Goal: Task Accomplishment & Management: Manage account settings

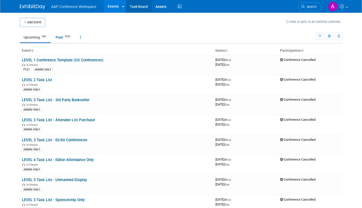
click at [142, 7] on link "Task Board" at bounding box center [139, 6] width 26 height 13
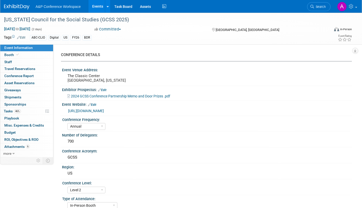
select select "Annual"
select select "Level 2"
select select "In-Person Booth"
select select "Schools"
select select "Bloomsbury Digital Resources"
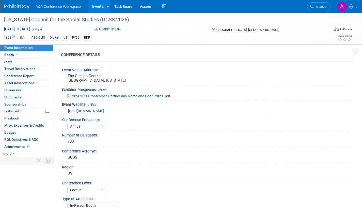
select select "[PERSON_NAME]"
select select "BDR Product Awareness and Trial Generation​"
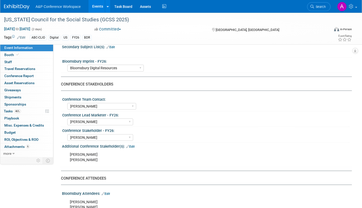
scroll to position [229, 0]
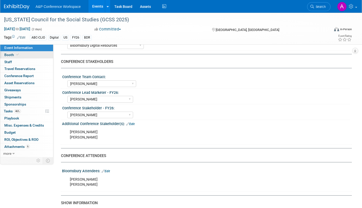
click at [10, 55] on span "Booth" at bounding box center [12, 55] width 16 height 4
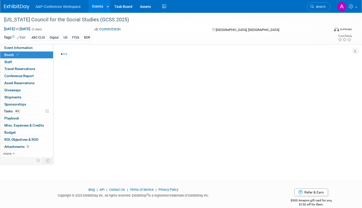
select select "CLDC - Digital/BDR"
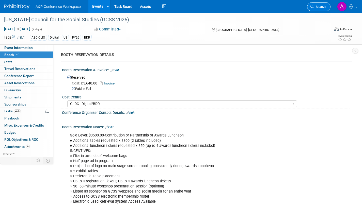
click at [319, 5] on span "Search" at bounding box center [320, 7] width 12 height 4
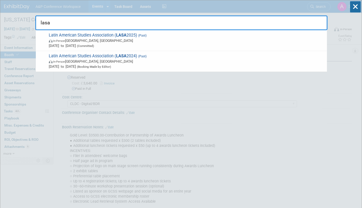
type input "lasa"
drag, startPoint x: 356, startPoint y: 8, endPoint x: 346, endPoint y: 10, distance: 9.7
click at [356, 8] on icon at bounding box center [355, 6] width 11 height 11
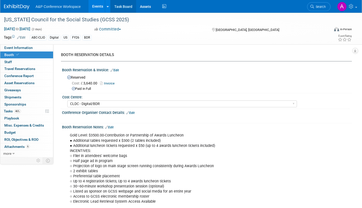
click at [128, 6] on link "Task Board" at bounding box center [124, 6] width 26 height 13
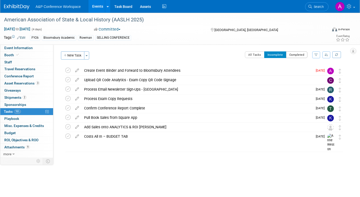
click at [292, 56] on button "Completed" at bounding box center [297, 54] width 22 height 7
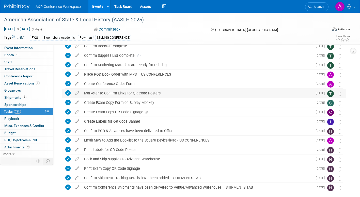
scroll to position [153, 0]
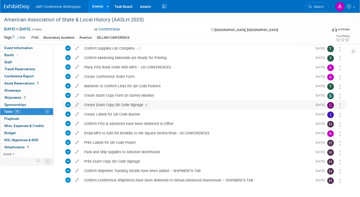
click at [146, 104] on icon at bounding box center [146, 104] width 3 height 3
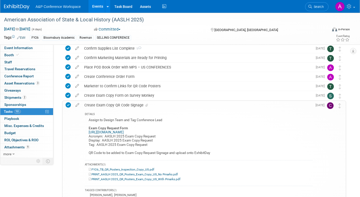
click at [124, 133] on link "https://www.surveymonkey.com/r/QDT56LG" at bounding box center [106, 132] width 35 height 4
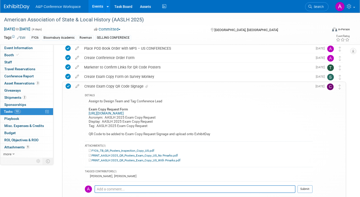
scroll to position [229, 0]
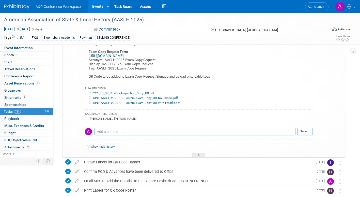
click at [199, 155] on icon at bounding box center [199, 155] width 2 height 3
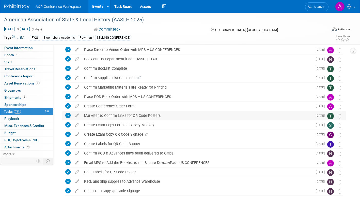
scroll to position [121, 0]
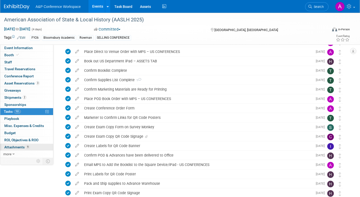
click at [15, 147] on span "Attachments 9" at bounding box center [16, 147] width 25 height 4
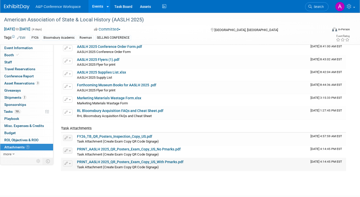
scroll to position [0, 0]
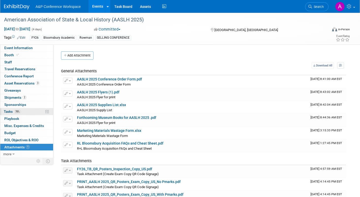
click at [6, 110] on span "Tasks 78%" at bounding box center [12, 111] width 17 height 4
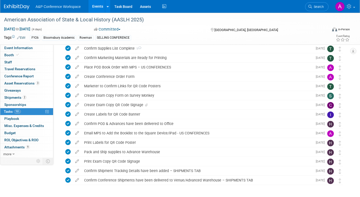
scroll to position [172, 0]
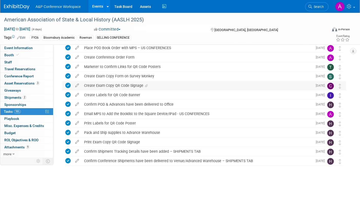
click at [146, 85] on icon at bounding box center [146, 85] width 3 height 3
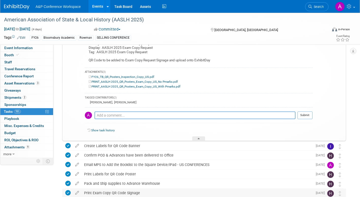
scroll to position [220, 0]
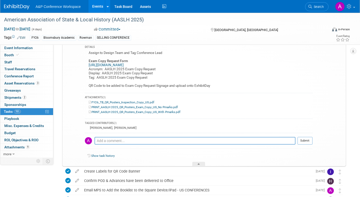
click at [135, 107] on link "PRINT_AASLH 2025_QR_Posters_Exam_Copy_US_No Pmarks.pdf" at bounding box center [133, 107] width 89 height 4
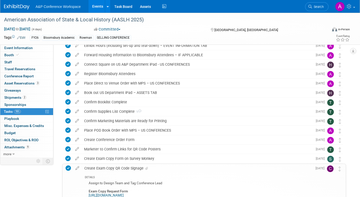
scroll to position [0, 0]
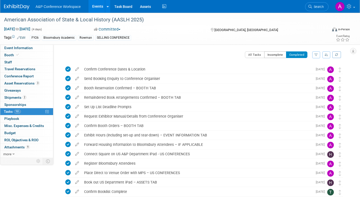
click at [272, 55] on button "Incomplete" at bounding box center [275, 54] width 22 height 7
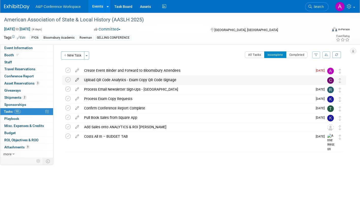
click at [78, 79] on icon at bounding box center [77, 78] width 9 height 6
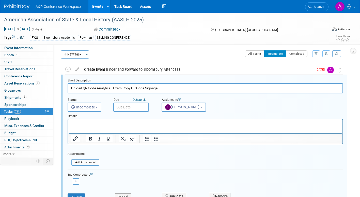
click at [141, 107] on input "text" at bounding box center [131, 106] width 36 height 9
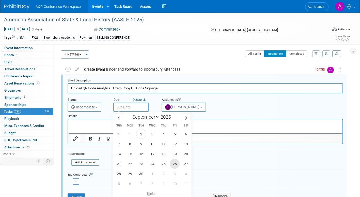
click at [175, 164] on span "26" at bounding box center [175, 164] width 10 height 10
type input "Sep 26, 2025"
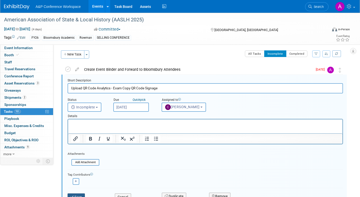
click at [81, 195] on button "Save" at bounding box center [76, 196] width 17 height 7
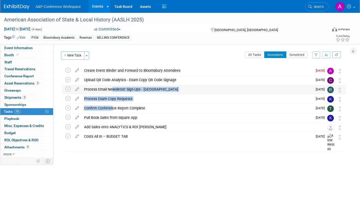
drag, startPoint x: 111, startPoint y: 108, endPoint x: 111, endPoint y: 89, distance: 18.3
click at [111, 89] on div "American Association of State & Local History (AASLH 2025) Cincinnati, OH Sep 1…" at bounding box center [203, 103] width 286 height 75
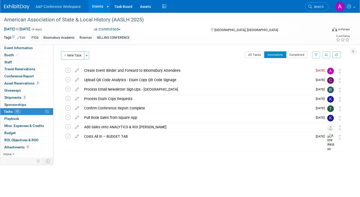
drag, startPoint x: 111, startPoint y: 89, endPoint x: 169, endPoint y: 157, distance: 88.7
click at [169, 157] on div "American Association of State & Local History (AASLH 2025) Cincinnati, OH Sep 1…" at bounding box center [203, 114] width 286 height 96
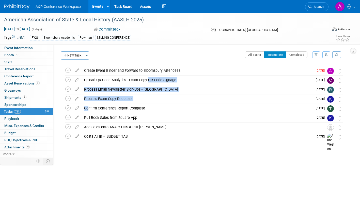
drag, startPoint x: 86, startPoint y: 107, endPoint x: 90, endPoint y: 83, distance: 24.9
click at [90, 83] on div "American Association of State & Local History (AASLH 2025) Cincinnati, OH Sep 1…" at bounding box center [203, 103] width 286 height 75
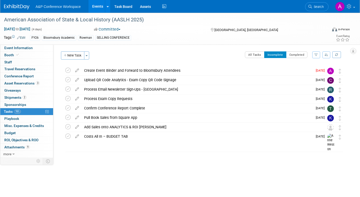
click at [207, 161] on div "American Association of State & Local History (AASLH 2025) Cincinnati, OH Sep 1…" at bounding box center [203, 114] width 286 height 96
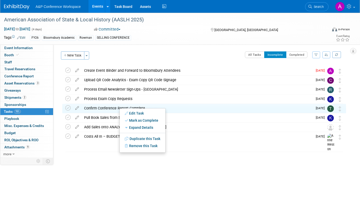
click at [224, 167] on div "American Association of State & Local History (AASLH 2025) Sep 10, 2025 to Sep …" at bounding box center [180, 93] width 360 height 160
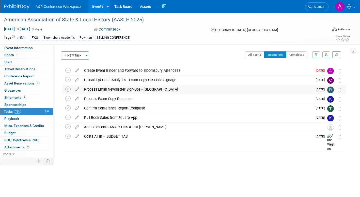
drag, startPoint x: 211, startPoint y: 109, endPoint x: 210, endPoint y: 89, distance: 20.1
click at [210, 89] on div "American Association of State & Local History (AASLH 2025) Cincinnati, OH Sep 1…" at bounding box center [203, 103] width 286 height 75
click at [210, 172] on body "A&P Conference Workspace Events Add Event Bulk Upload Events Shareable Event Bo…" at bounding box center [180, 98] width 360 height 197
click at [88, 56] on button "Toggle Dropdown" at bounding box center [86, 55] width 5 height 8
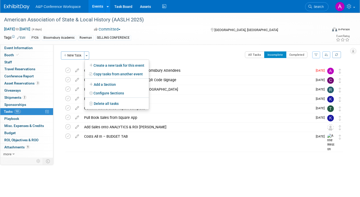
click at [152, 49] on div "CONFERENCE DETAILS Event Venue Address: Hilton Cincinnati Netherland Plaza 3rd …" at bounding box center [201, 100] width 297 height 113
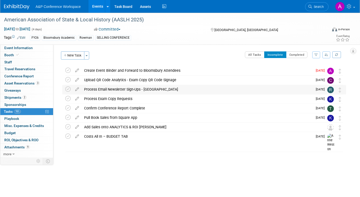
drag, startPoint x: 142, startPoint y: 136, endPoint x: 142, endPoint y: 94, distance: 42.5
click at [142, 94] on div "American Association of State & Local History (AASLH 2025) Cincinnati, OH Sep 1…" at bounding box center [203, 103] width 286 height 75
click at [161, 154] on div "American Association of State & Local History (AASLH 2025) Cincinnati, OH Sep 1…" at bounding box center [203, 114] width 286 height 96
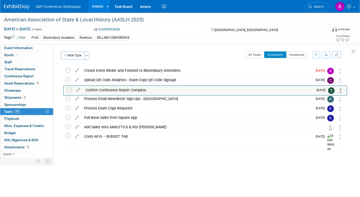
drag, startPoint x: 341, startPoint y: 111, endPoint x: 342, endPoint y: 93, distance: 18.3
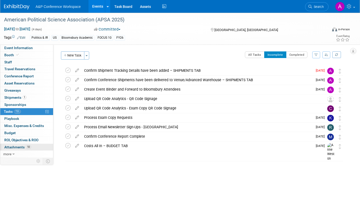
click at [11, 146] on span "Attachments 10" at bounding box center [17, 147] width 27 height 4
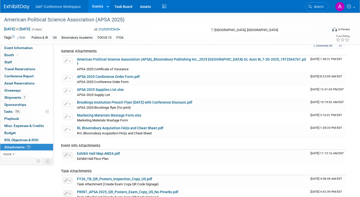
scroll to position [51, 0]
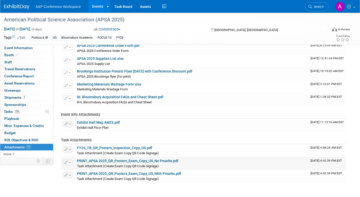
click at [134, 159] on link "PRINT_APSA 2025_QR_Posters_Exam_Copy_US_No Pmarks.pdf" at bounding box center [127, 161] width 101 height 4
click at [4, 109] on span "Tasks 73%" at bounding box center [12, 111] width 17 height 4
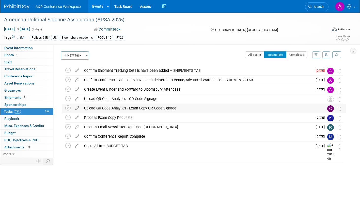
click at [76, 107] on icon at bounding box center [77, 107] width 9 height 6
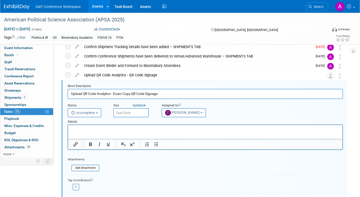
scroll to position [29, 0]
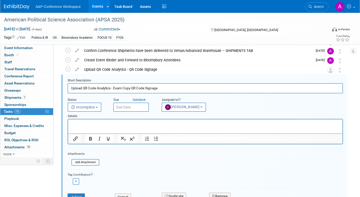
click at [143, 107] on input "text" at bounding box center [131, 106] width 36 height 9
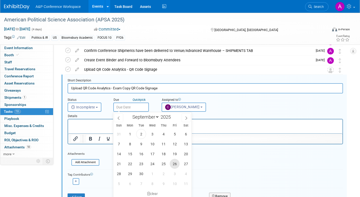
click at [175, 164] on span "26" at bounding box center [175, 164] width 10 height 10
type input "Sep 26, 2025"
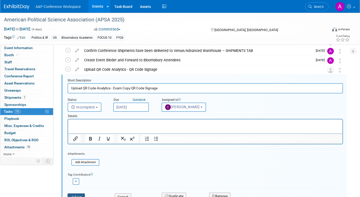
click at [82, 194] on button "Save" at bounding box center [76, 196] width 17 height 7
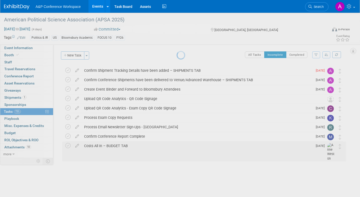
scroll to position [0, 0]
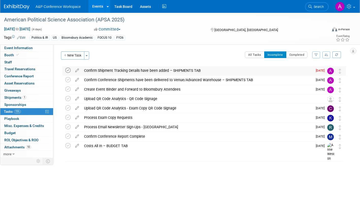
click at [65, 69] on icon at bounding box center [67, 70] width 5 height 5
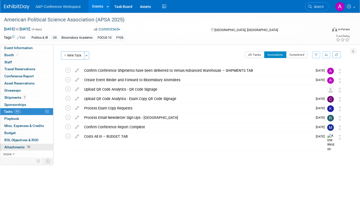
click at [18, 147] on span "Attachments 10" at bounding box center [17, 147] width 27 height 4
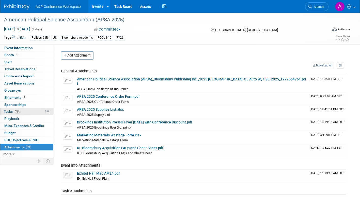
click at [10, 111] on span "Tasks 76%" at bounding box center [12, 111] width 17 height 4
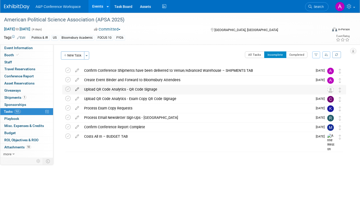
click at [77, 88] on icon at bounding box center [77, 88] width 9 height 6
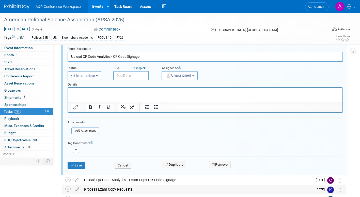
scroll to position [99, 0]
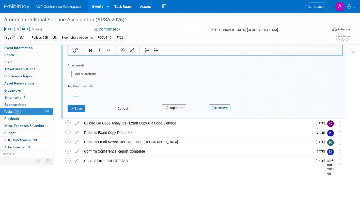
click at [225, 108] on button "Remove" at bounding box center [220, 107] width 22 height 7
click at [245, 113] on link "Yes" at bounding box center [248, 112] width 15 height 8
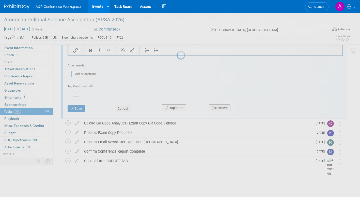
scroll to position [0, 0]
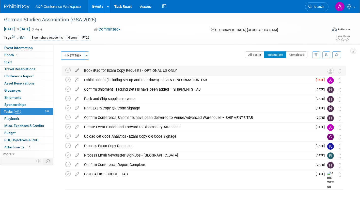
click at [77, 68] on icon at bounding box center [77, 69] width 9 height 6
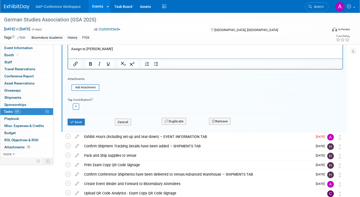
scroll to position [76, 0]
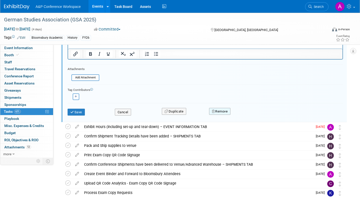
click at [222, 108] on button "Remove" at bounding box center [220, 111] width 22 height 7
click at [247, 116] on link "Yes" at bounding box center [248, 115] width 15 height 8
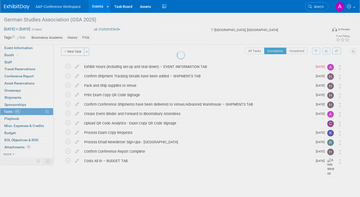
scroll to position [4, 0]
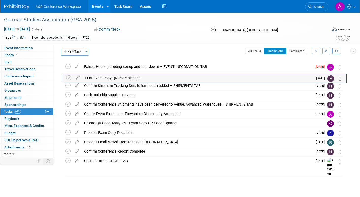
drag, startPoint x: 340, startPoint y: 97, endPoint x: 341, endPoint y: 80, distance: 17.0
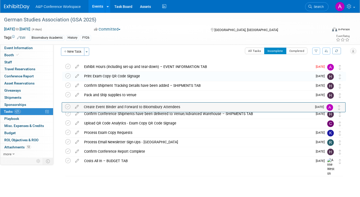
drag, startPoint x: 341, startPoint y: 115, endPoint x: 341, endPoint y: 107, distance: 8.7
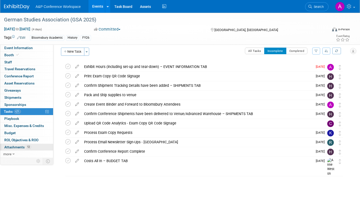
click at [17, 147] on span "Attachments 12" at bounding box center [17, 147] width 27 height 4
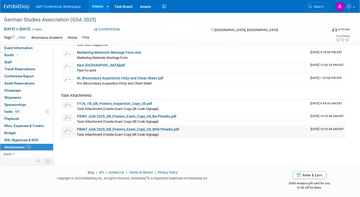
scroll to position [105, 0]
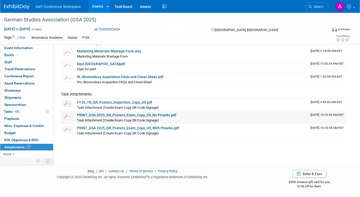
click at [144, 114] on link "PRINT_GSA 2025_QR_Posters_Exam_Copy_US_No Pmarks.pdf" at bounding box center [126, 115] width 99 height 4
click at [8, 111] on span "Tasks 62%" at bounding box center [12, 111] width 17 height 4
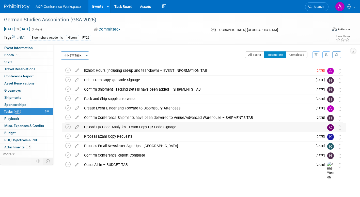
click at [79, 125] on icon at bounding box center [77, 126] width 9 height 6
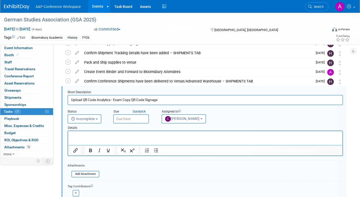
scroll to position [48, 0]
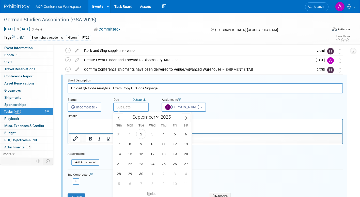
click at [141, 108] on input "text" at bounding box center [131, 106] width 36 height 9
click at [186, 118] on icon at bounding box center [187, 118] width 4 height 4
select select "9"
click at [131, 152] on span "13" at bounding box center [130, 154] width 10 height 10
type input "Oct 13, 2025"
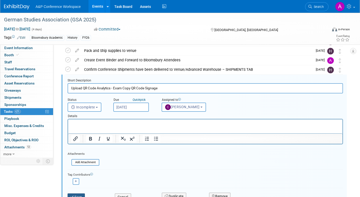
click at [83, 195] on button "Save" at bounding box center [76, 196] width 17 height 7
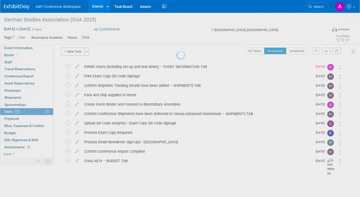
scroll to position [4, 0]
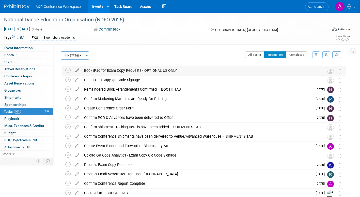
click at [77, 69] on icon at bounding box center [77, 69] width 9 height 6
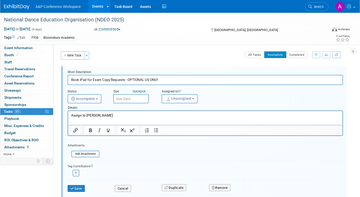
scroll to position [51, 0]
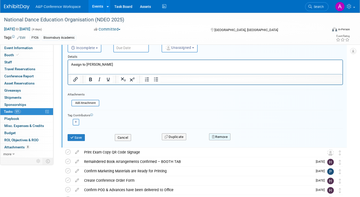
click at [226, 136] on button "Remove" at bounding box center [220, 136] width 22 height 7
click at [249, 141] on link "Yes" at bounding box center [248, 141] width 15 height 8
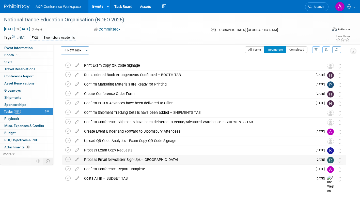
scroll to position [0, 0]
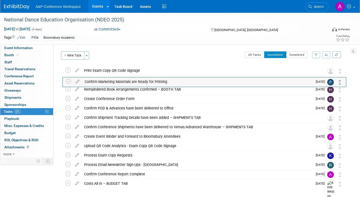
drag, startPoint x: 341, startPoint y: 91, endPoint x: 341, endPoint y: 81, distance: 9.9
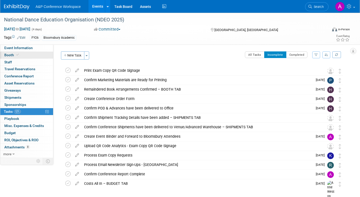
click at [7, 53] on span "Booth" at bounding box center [12, 55] width 16 height 4
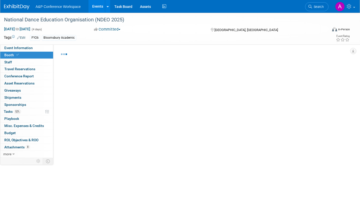
select select "BUMD"
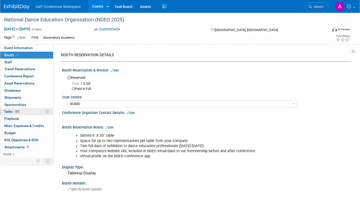
click at [8, 111] on span "Tasks 52%" at bounding box center [12, 111] width 17 height 4
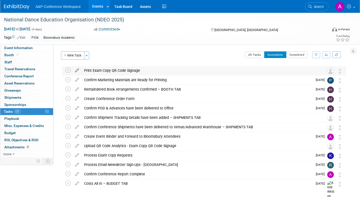
click at [77, 69] on icon at bounding box center [77, 69] width 9 height 6
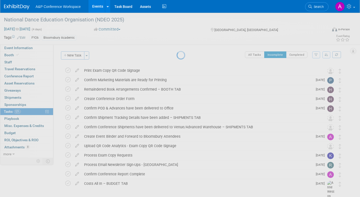
select select "8"
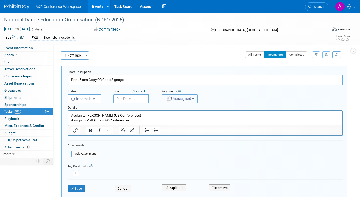
click at [177, 99] on span "Unassigned" at bounding box center [178, 98] width 26 height 4
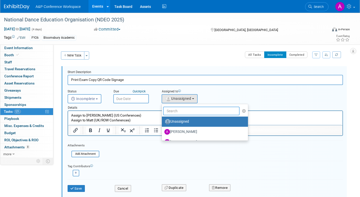
click at [179, 113] on input "text" at bounding box center [201, 111] width 77 height 9
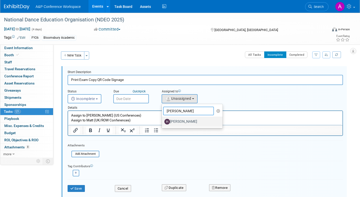
type input "[PERSON_NAME]"
drag, startPoint x: 178, startPoint y: 120, endPoint x: 136, endPoint y: 143, distance: 47.7
click at [178, 120] on label "[PERSON_NAME]" at bounding box center [190, 121] width 53 height 8
click at [163, 120] on input "[PERSON_NAME]" at bounding box center [160, 120] width 3 height 3
select select "f47d5110-dff9-4952-99f5-c640fdae2d00"
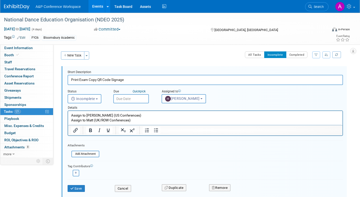
click at [136, 98] on input "text" at bounding box center [131, 98] width 36 height 9
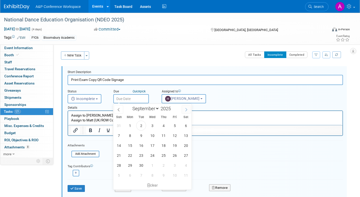
click at [186, 110] on icon at bounding box center [187, 110] width 4 height 4
click at [119, 109] on icon at bounding box center [119, 110] width 4 height 4
select select "8"
click at [152, 154] on span "24" at bounding box center [152, 155] width 10 height 10
type input "[DATE]"
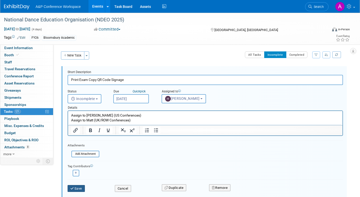
click at [75, 186] on button "Save" at bounding box center [76, 188] width 17 height 7
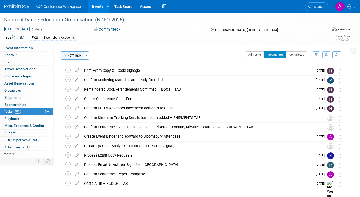
click at [73, 56] on button "New Task" at bounding box center [72, 55] width 23 height 8
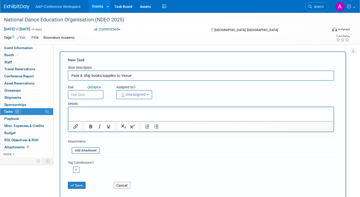
type input "Pack & Ship books/supplies to Venue"
click at [86, 92] on input "text" at bounding box center [86, 94] width 36 height 9
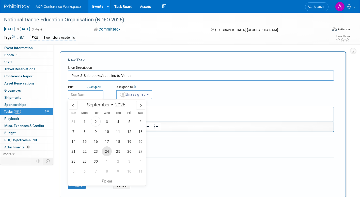
drag, startPoint x: 106, startPoint y: 151, endPoint x: 109, endPoint y: 147, distance: 5.1
click at [107, 151] on span "24" at bounding box center [107, 151] width 10 height 10
type input "[DATE]"
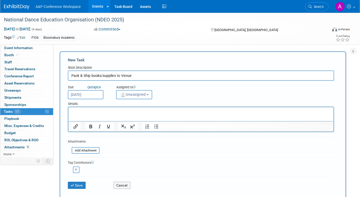
click at [131, 96] on span "Unassigned" at bounding box center [133, 94] width 26 height 4
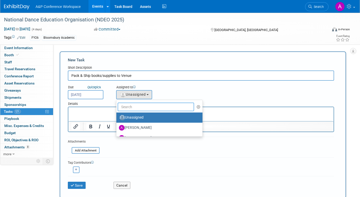
click at [133, 106] on input "text" at bounding box center [156, 106] width 77 height 9
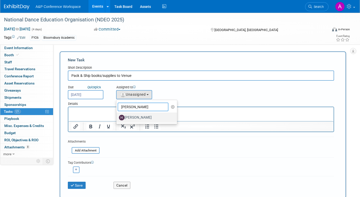
type input "[PERSON_NAME]"
click at [134, 118] on label "[PERSON_NAME]" at bounding box center [145, 117] width 53 height 8
click at [117, 118] on input "[PERSON_NAME]" at bounding box center [115, 116] width 3 height 3
select select "f47d5110-dff9-4952-99f5-c640fdae2d00"
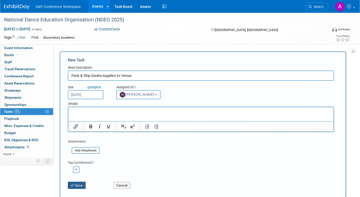
click at [78, 183] on button "Save" at bounding box center [77, 185] width 18 height 7
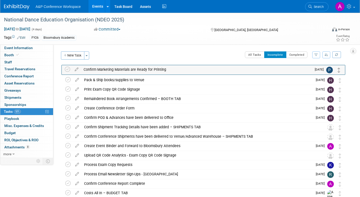
drag, startPoint x: 340, startPoint y: 90, endPoint x: 340, endPoint y: 69, distance: 20.9
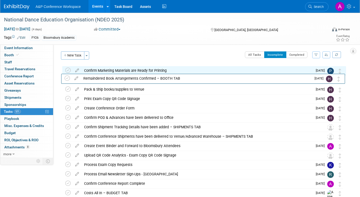
drag, startPoint x: 340, startPoint y: 100, endPoint x: 340, endPoint y: 85, distance: 15.0
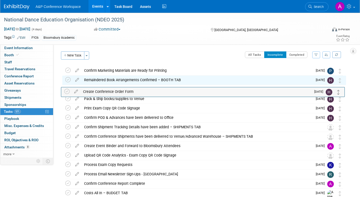
drag, startPoint x: 341, startPoint y: 110, endPoint x: 341, endPoint y: 93, distance: 17.5
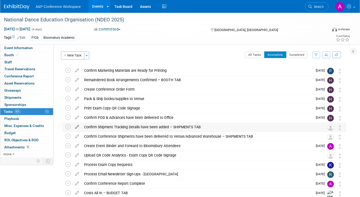
click at [77, 127] on icon at bounding box center [77, 126] width 9 height 6
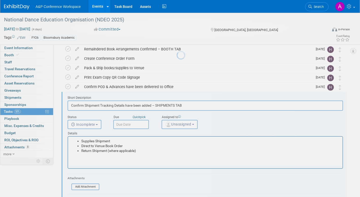
scroll to position [48, 0]
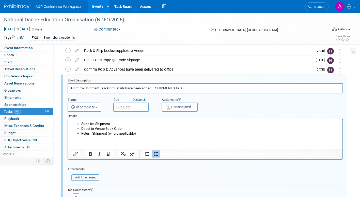
click at [141, 109] on input "text" at bounding box center [131, 106] width 36 height 9
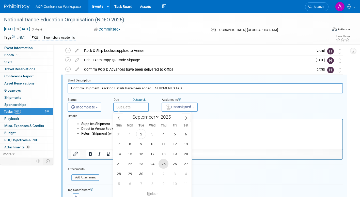
click at [163, 162] on span "25" at bounding box center [164, 164] width 10 height 10
type input "[DATE]"
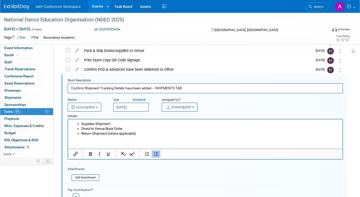
click at [178, 106] on span "Unassigned" at bounding box center [178, 107] width 26 height 4
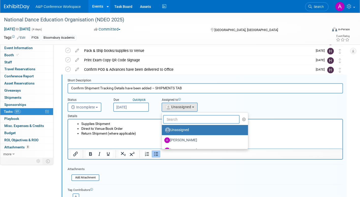
click at [180, 120] on input "text" at bounding box center [201, 119] width 77 height 9
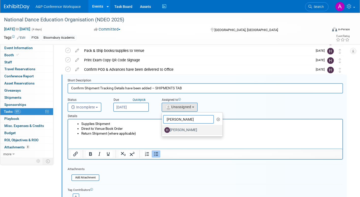
type input "[PERSON_NAME]"
click at [180, 129] on label "[PERSON_NAME]" at bounding box center [190, 130] width 53 height 8
click at [163, 129] on input "[PERSON_NAME]" at bounding box center [160, 129] width 3 height 3
select select "f47d5110-dff9-4952-99f5-c640fdae2d00"
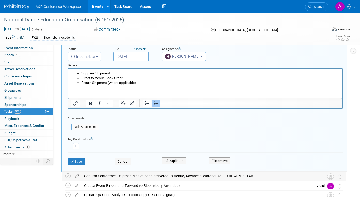
scroll to position [99, 0]
click at [80, 161] on button "Save" at bounding box center [76, 161] width 17 height 7
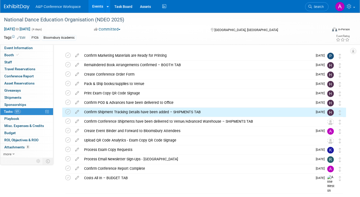
scroll to position [7, 0]
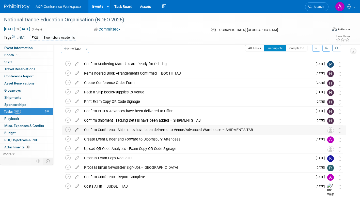
click at [77, 129] on icon at bounding box center [77, 128] width 9 height 6
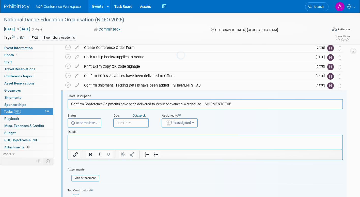
scroll to position [57, 0]
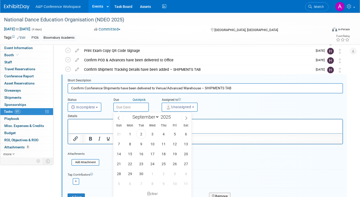
click at [136, 107] on input "text" at bounding box center [131, 106] width 36 height 9
click at [131, 173] on span "29" at bounding box center [130, 174] width 10 height 10
type input "[DATE]"
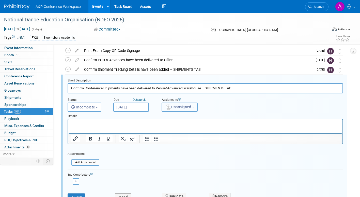
click at [176, 109] on span "Unassigned" at bounding box center [178, 107] width 26 height 4
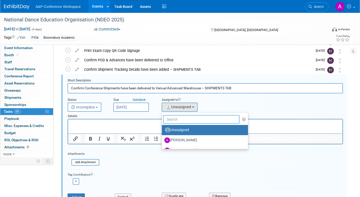
click at [174, 119] on input "text" at bounding box center [201, 119] width 77 height 9
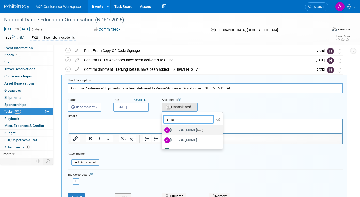
type input "ama"
drag, startPoint x: 179, startPoint y: 127, endPoint x: 105, endPoint y: 11, distance: 137.1
click at [179, 127] on label "[PERSON_NAME] (me)" at bounding box center [190, 130] width 53 height 8
click at [163, 128] on input "[PERSON_NAME] (me)" at bounding box center [160, 129] width 3 height 3
select select "3fc68575-f872-4db6-8d2a-11755123f12c"
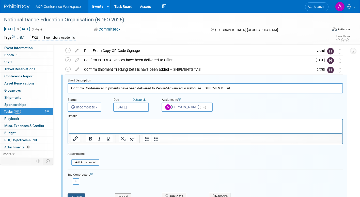
click at [78, 196] on button "Save" at bounding box center [76, 196] width 17 height 7
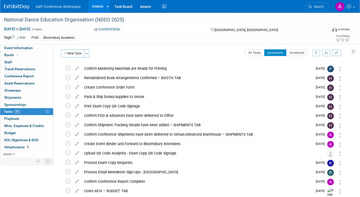
scroll to position [0, 0]
